Goal: Information Seeking & Learning: Check status

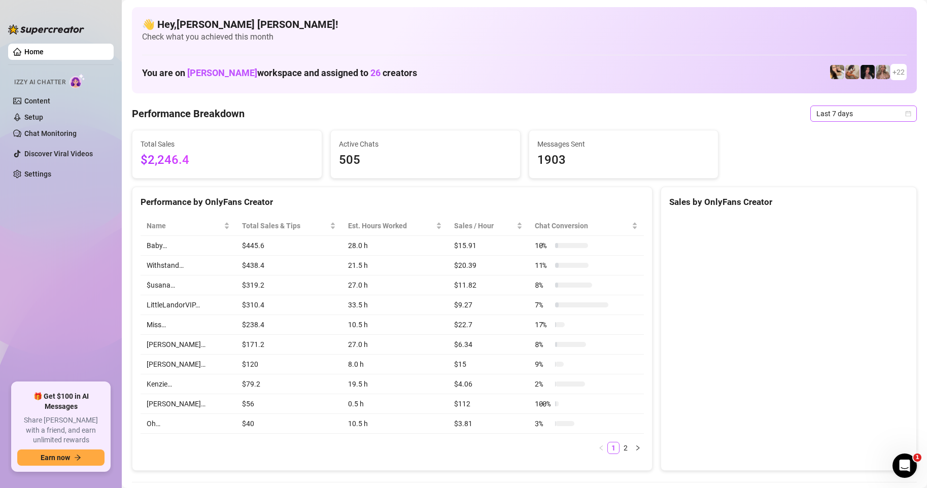
click at [900, 118] on span "Last 7 days" at bounding box center [864, 113] width 94 height 15
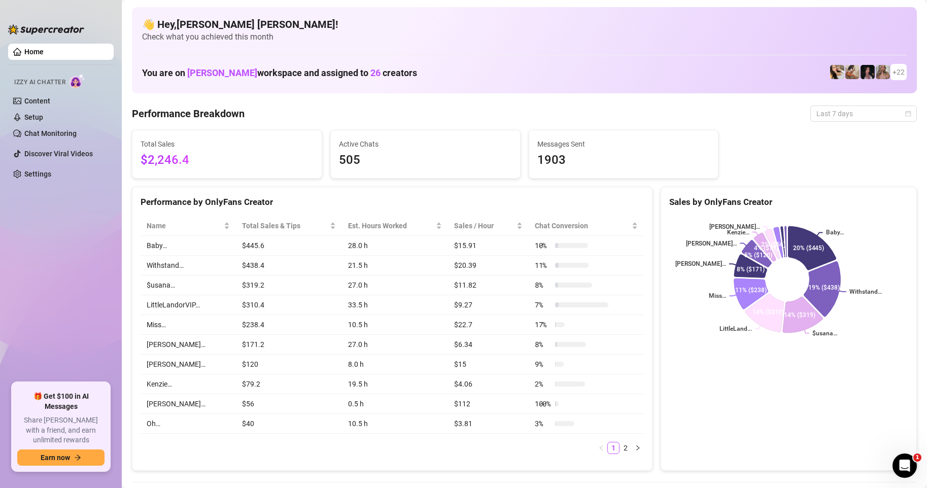
click at [834, 200] on div "Sales by OnlyFans Creator" at bounding box center [789, 202] width 239 height 14
click at [904, 113] on div "Last 7 days" at bounding box center [864, 114] width 107 height 16
click at [901, 119] on span "Last 7 days" at bounding box center [864, 113] width 94 height 15
click at [837, 201] on div "Sales by OnlyFans Creator" at bounding box center [789, 202] width 239 height 14
click at [906, 116] on icon "calendar" at bounding box center [909, 114] width 6 height 6
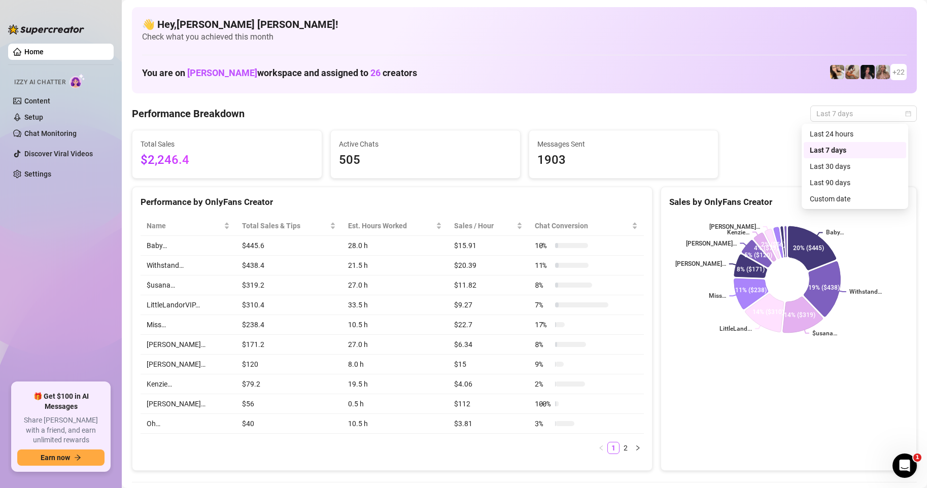
click at [834, 201] on div "Sales by OnlyFans Creator" at bounding box center [789, 202] width 239 height 14
click at [906, 116] on icon "calendar" at bounding box center [909, 114] width 6 height 6
click at [833, 198] on div "Sales by OnlyFans Creator" at bounding box center [789, 202] width 239 height 14
click at [854, 115] on span "Last 7 days" at bounding box center [864, 113] width 94 height 15
click at [824, 196] on div "Custom date" at bounding box center [855, 198] width 90 height 11
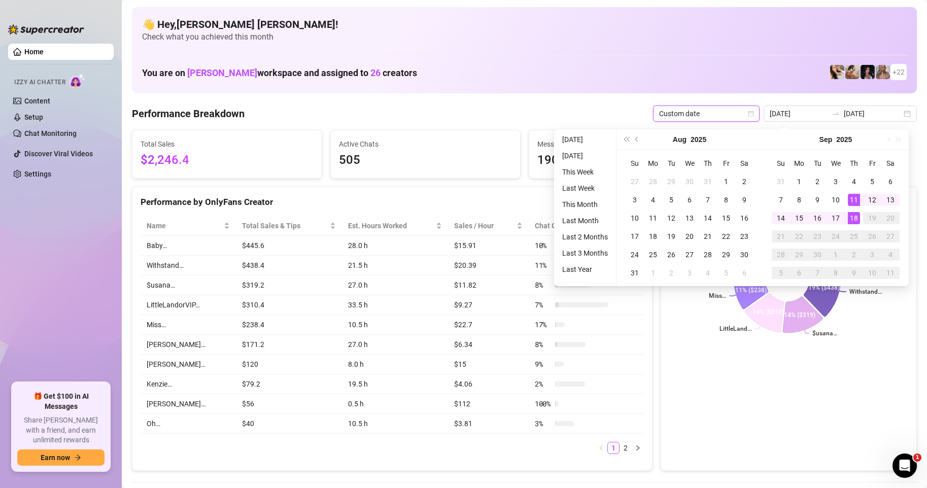
type input "[DATE]"
click at [856, 218] on div "18" at bounding box center [854, 218] width 12 height 12
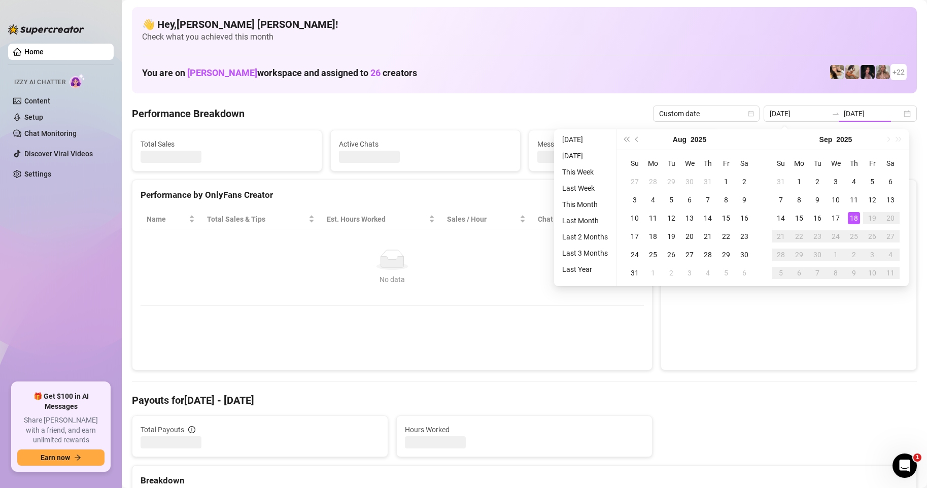
type input "[DATE]"
